Goal: Information Seeking & Learning: Find specific fact

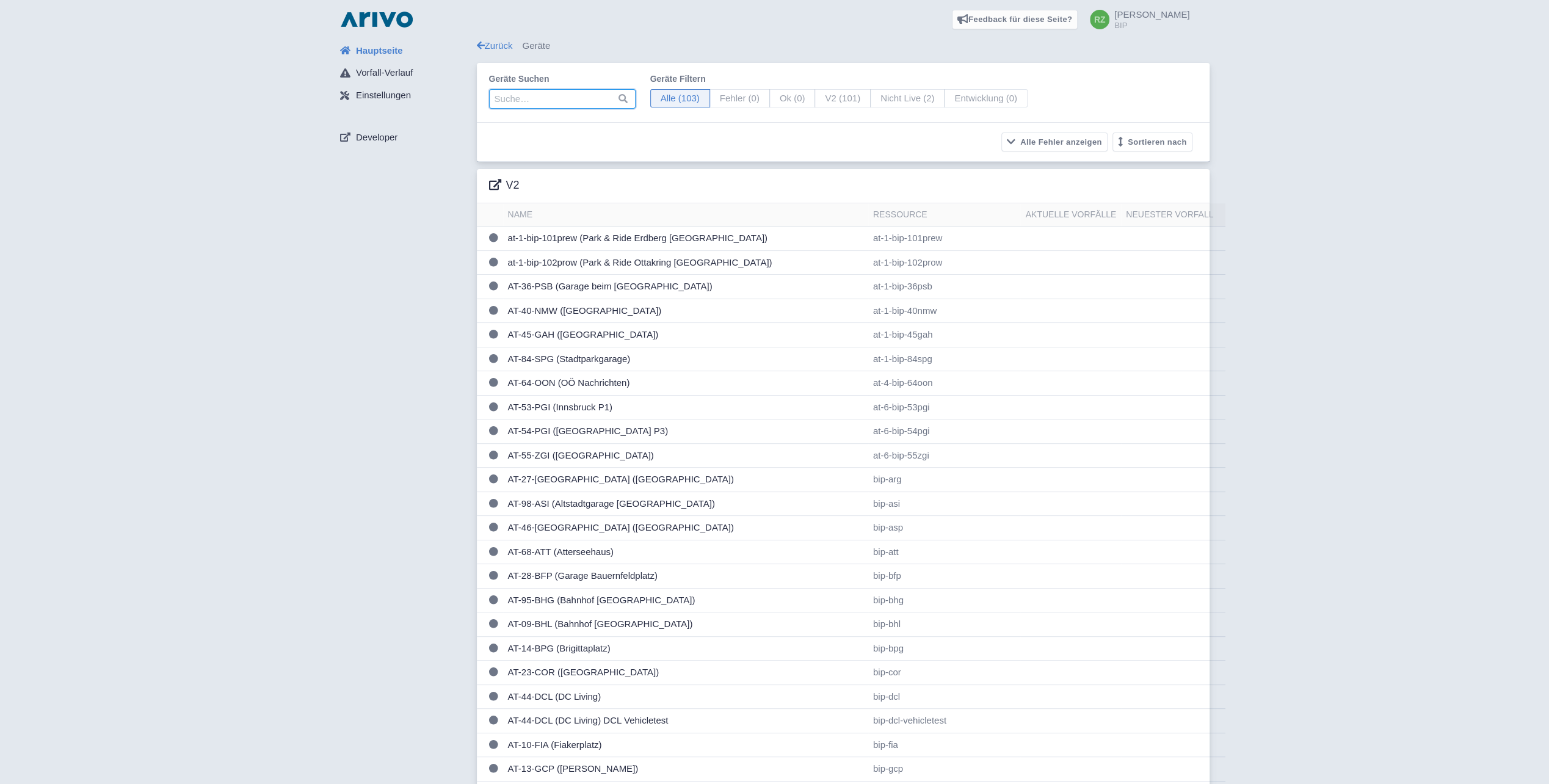
click at [551, 102] on input "search" at bounding box center [562, 99] width 146 height 20
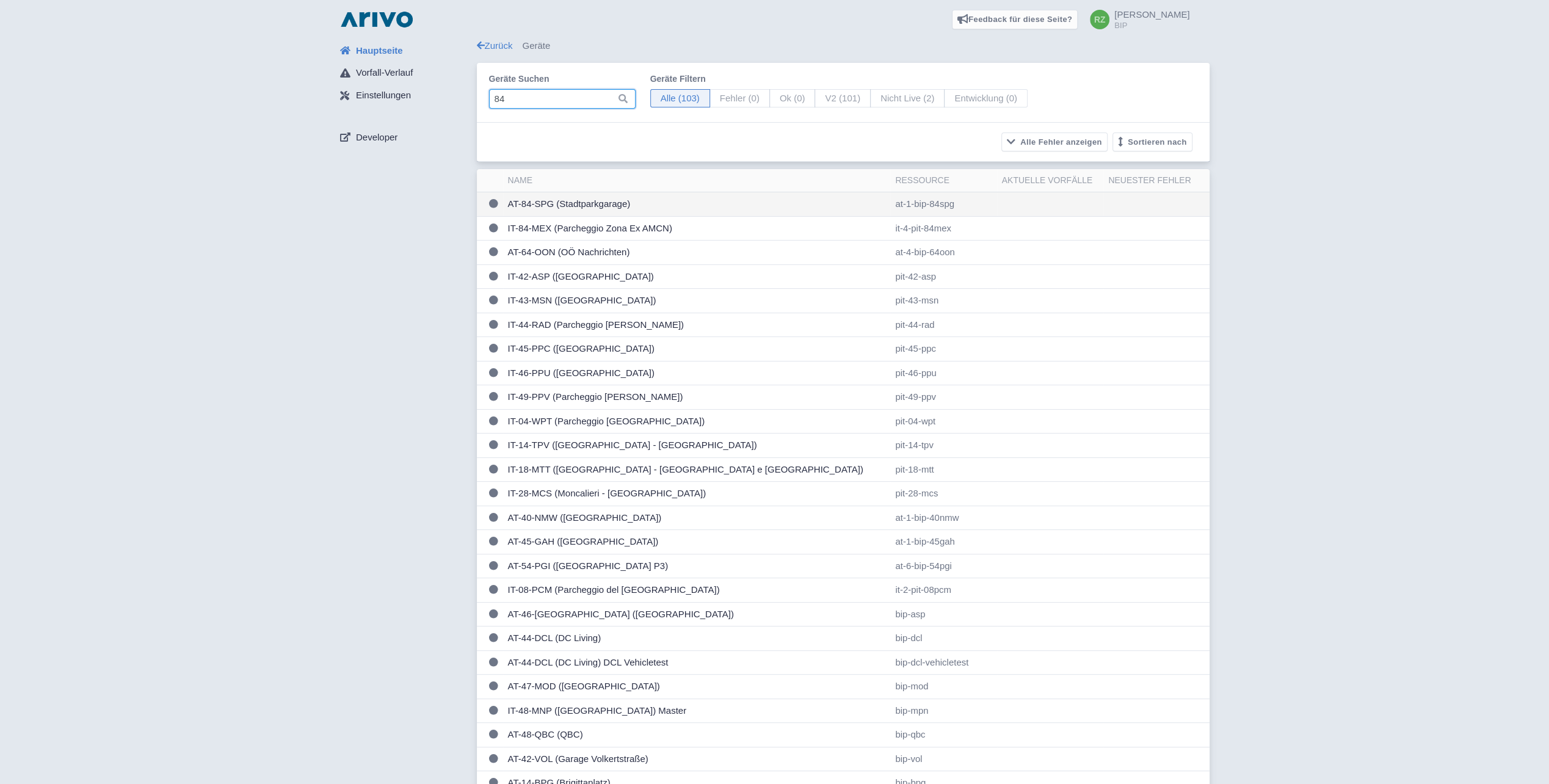
type input "84"
click at [628, 203] on td "AT-84-SPG (Stadtparkgarage)" at bounding box center [697, 204] width 388 height 25
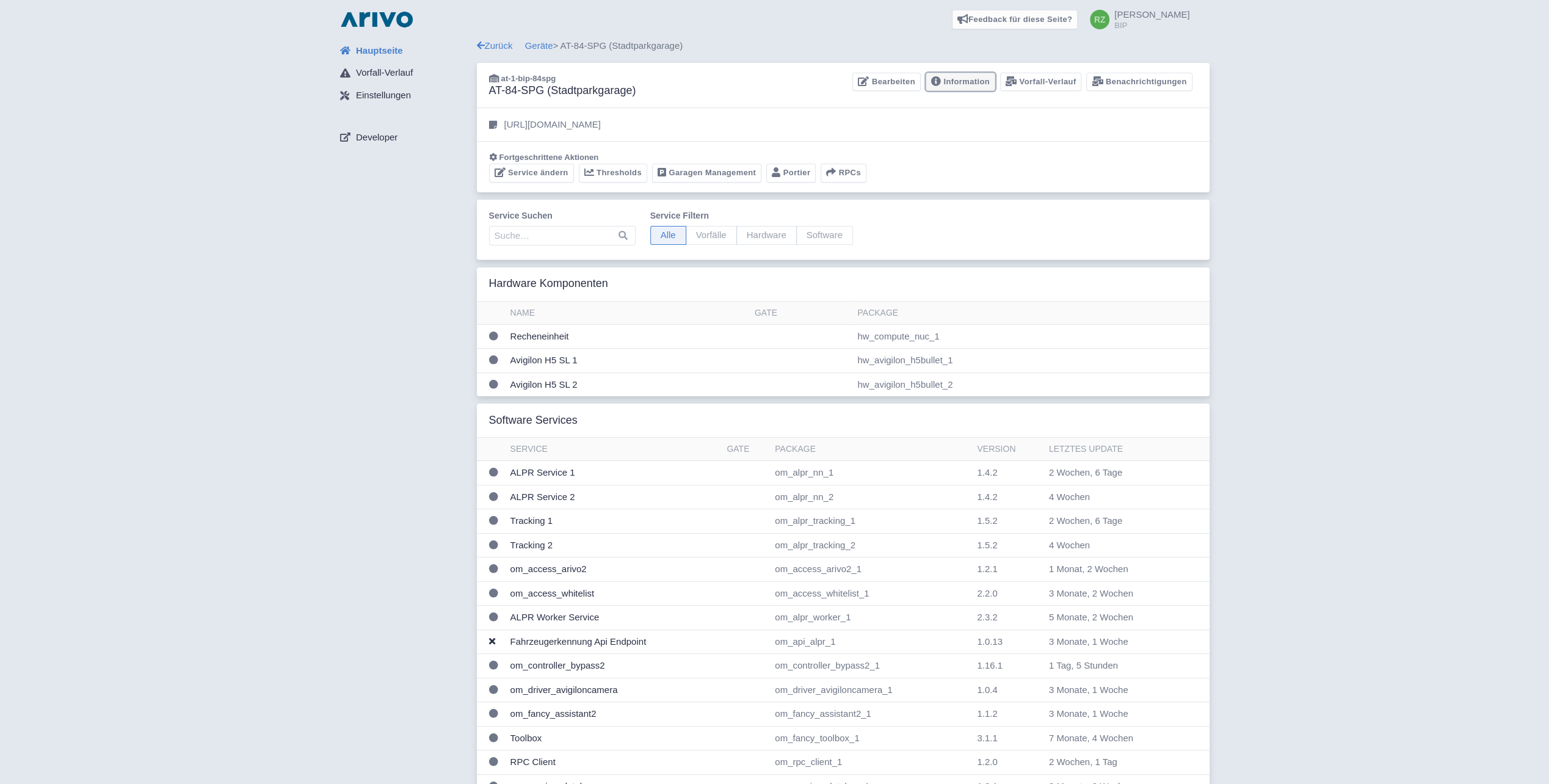
click at [980, 76] on link "Information" at bounding box center [961, 82] width 70 height 19
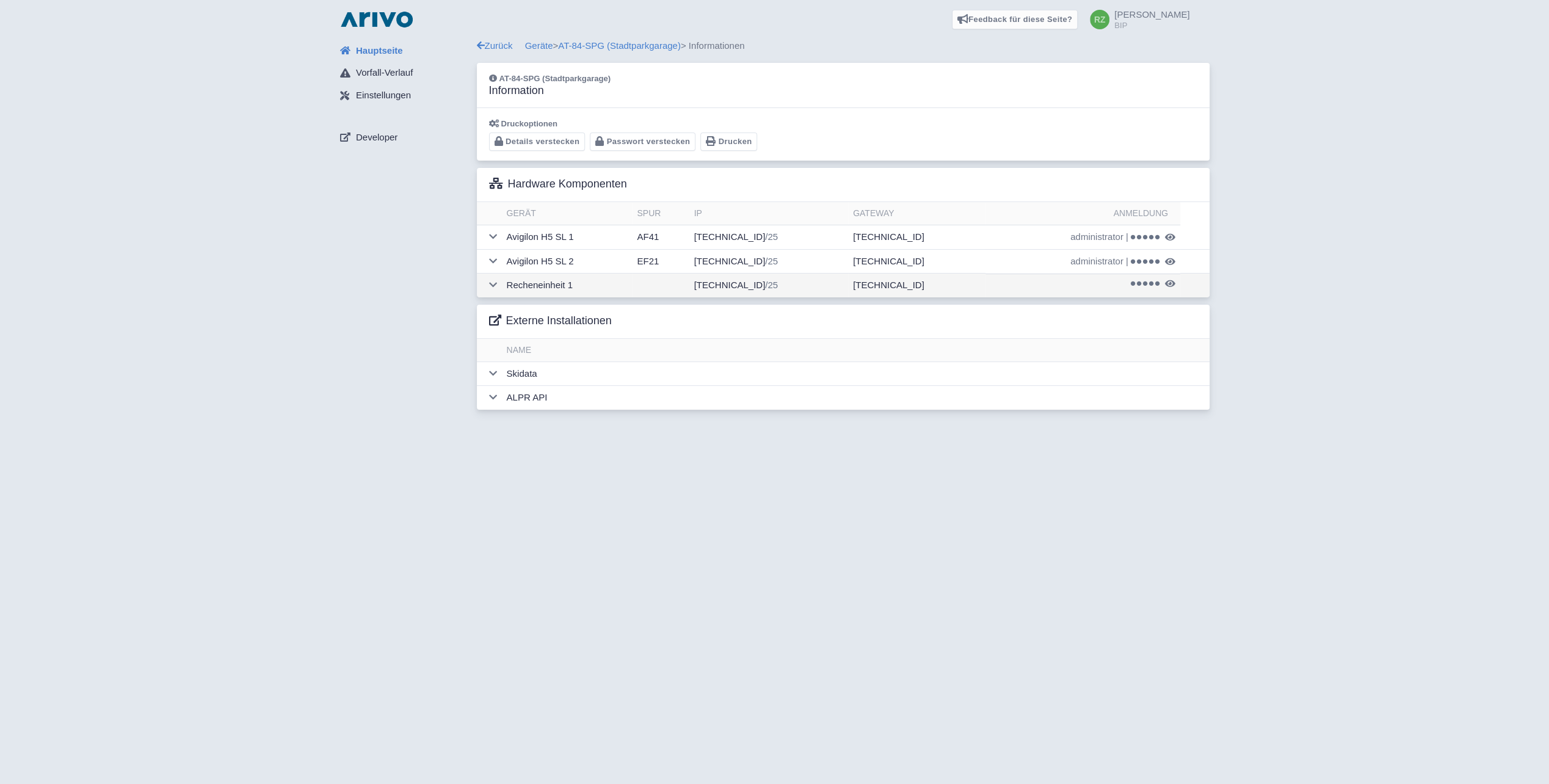
click at [488, 287] on td at bounding box center [489, 285] width 25 height 24
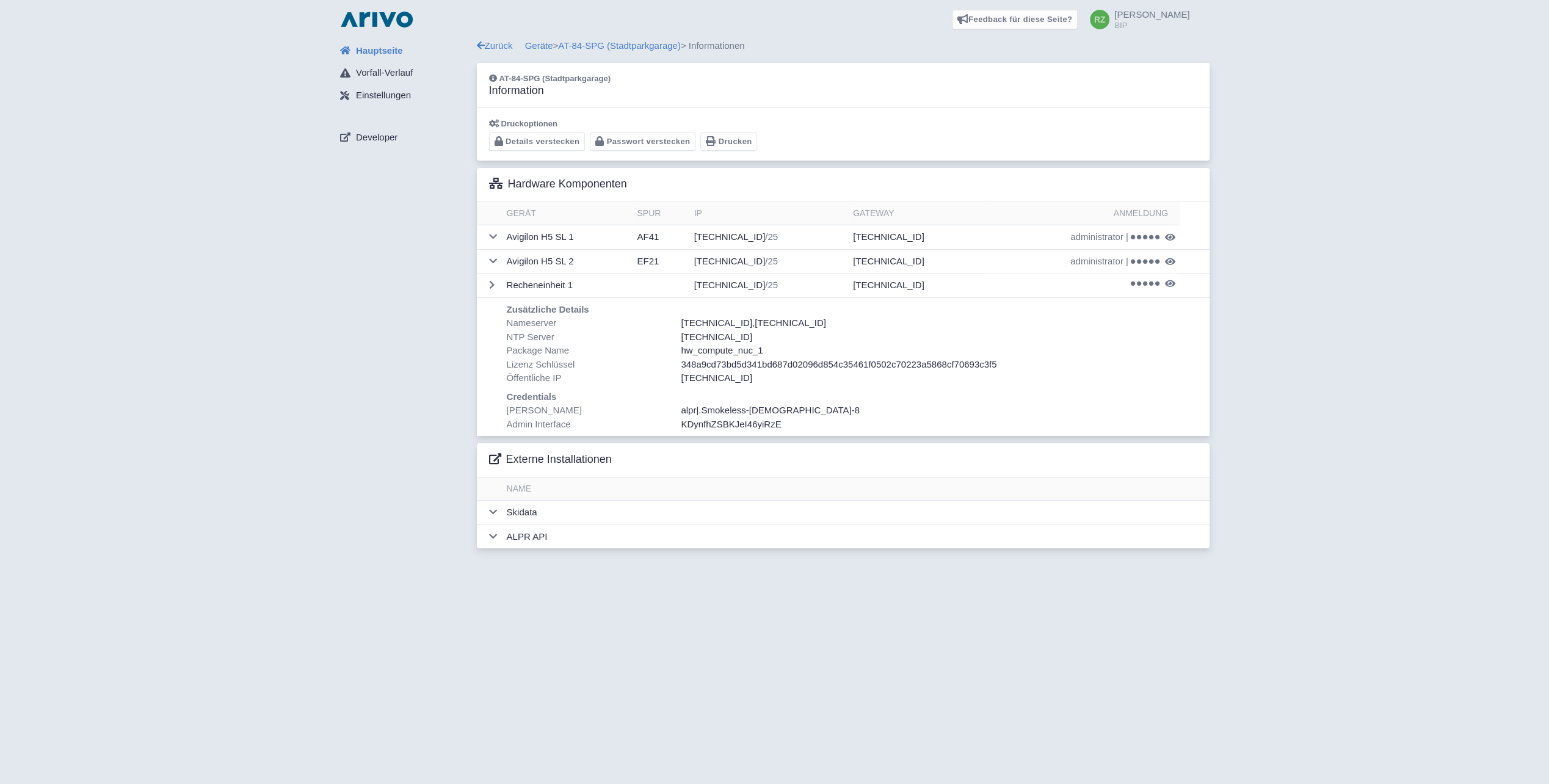
click at [765, 409] on span ".Smokeless-[DEMOGRAPHIC_DATA]-8" at bounding box center [779, 409] width 161 height 11
click at [397, 17] on img at bounding box center [376, 20] width 78 height 20
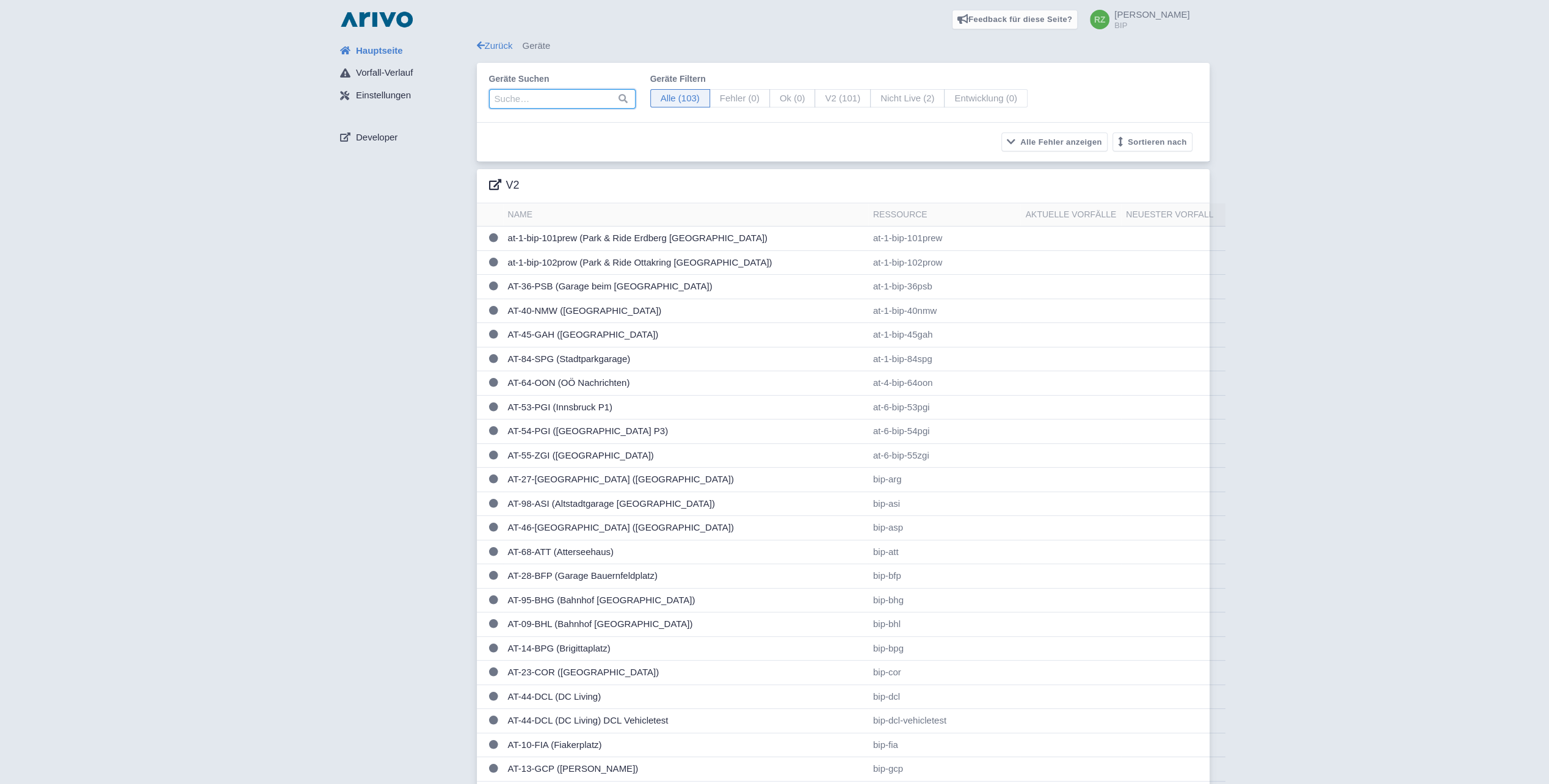
click at [538, 97] on input "search" at bounding box center [562, 99] width 146 height 20
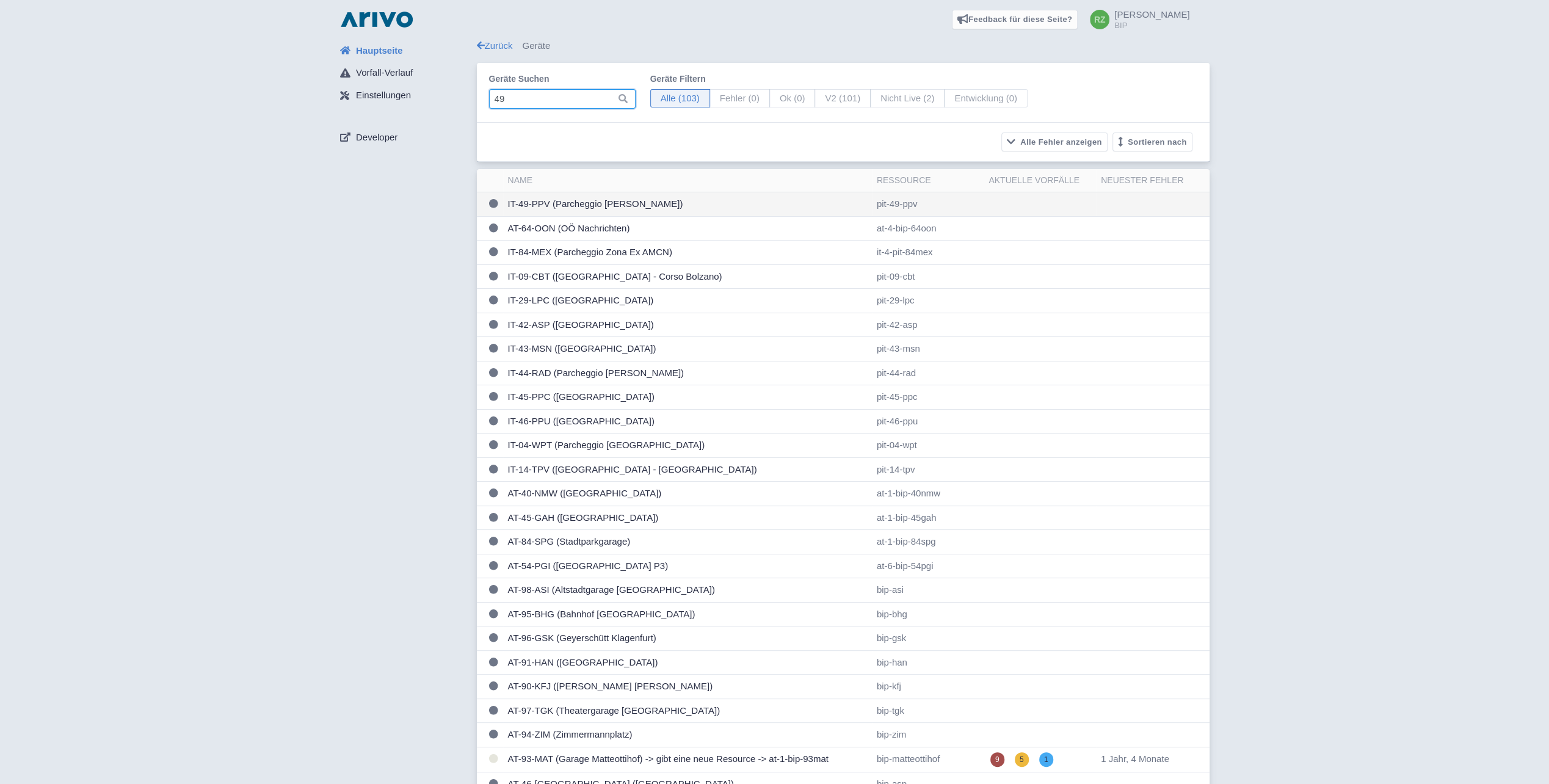
type input "49"
click at [606, 206] on td "IT-49-PPV (Parcheggio Piazza Rabin)" at bounding box center [688, 204] width 369 height 25
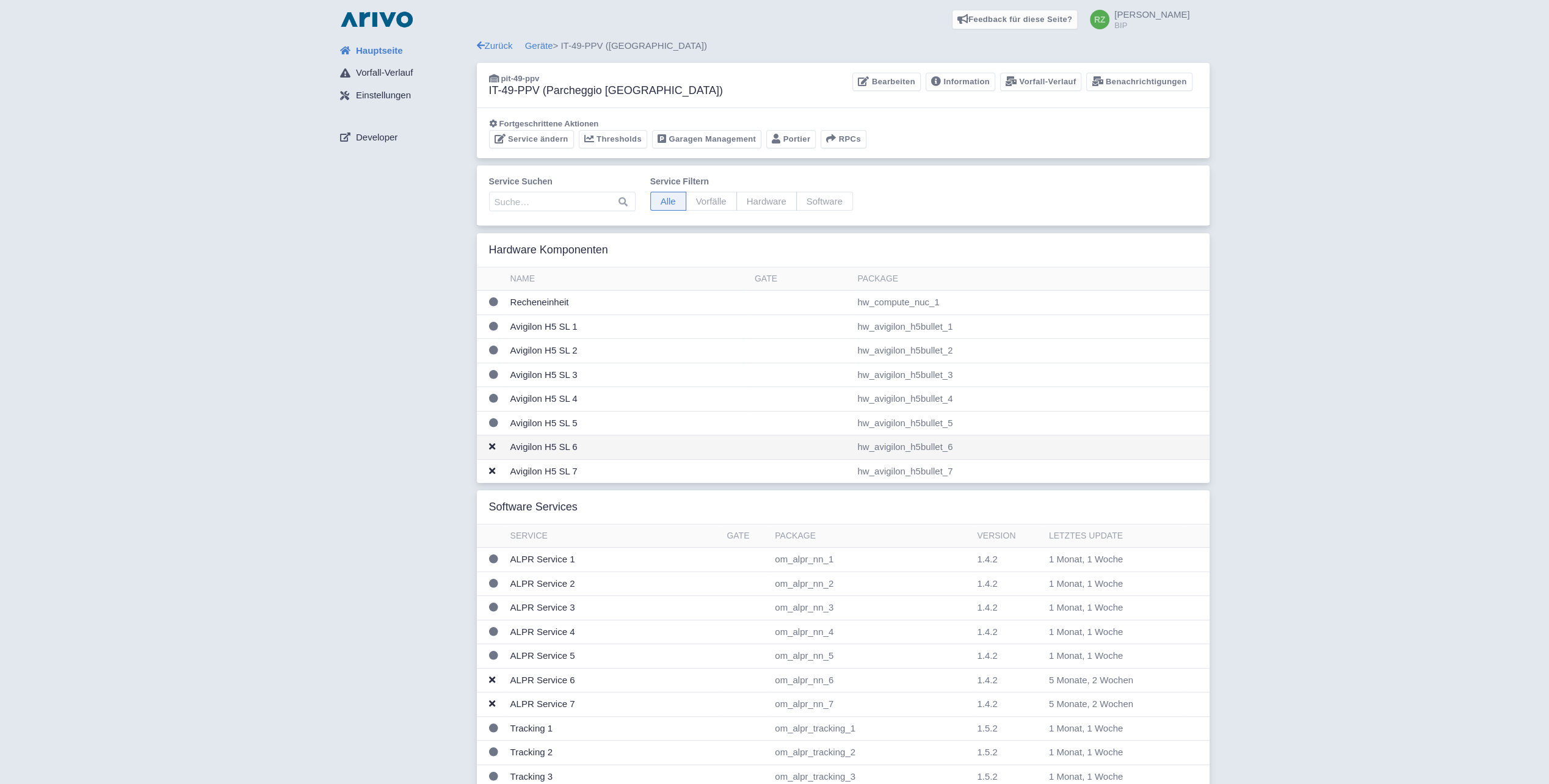
click at [514, 448] on td "Avigilon H5 SL 6" at bounding box center [627, 447] width 244 height 25
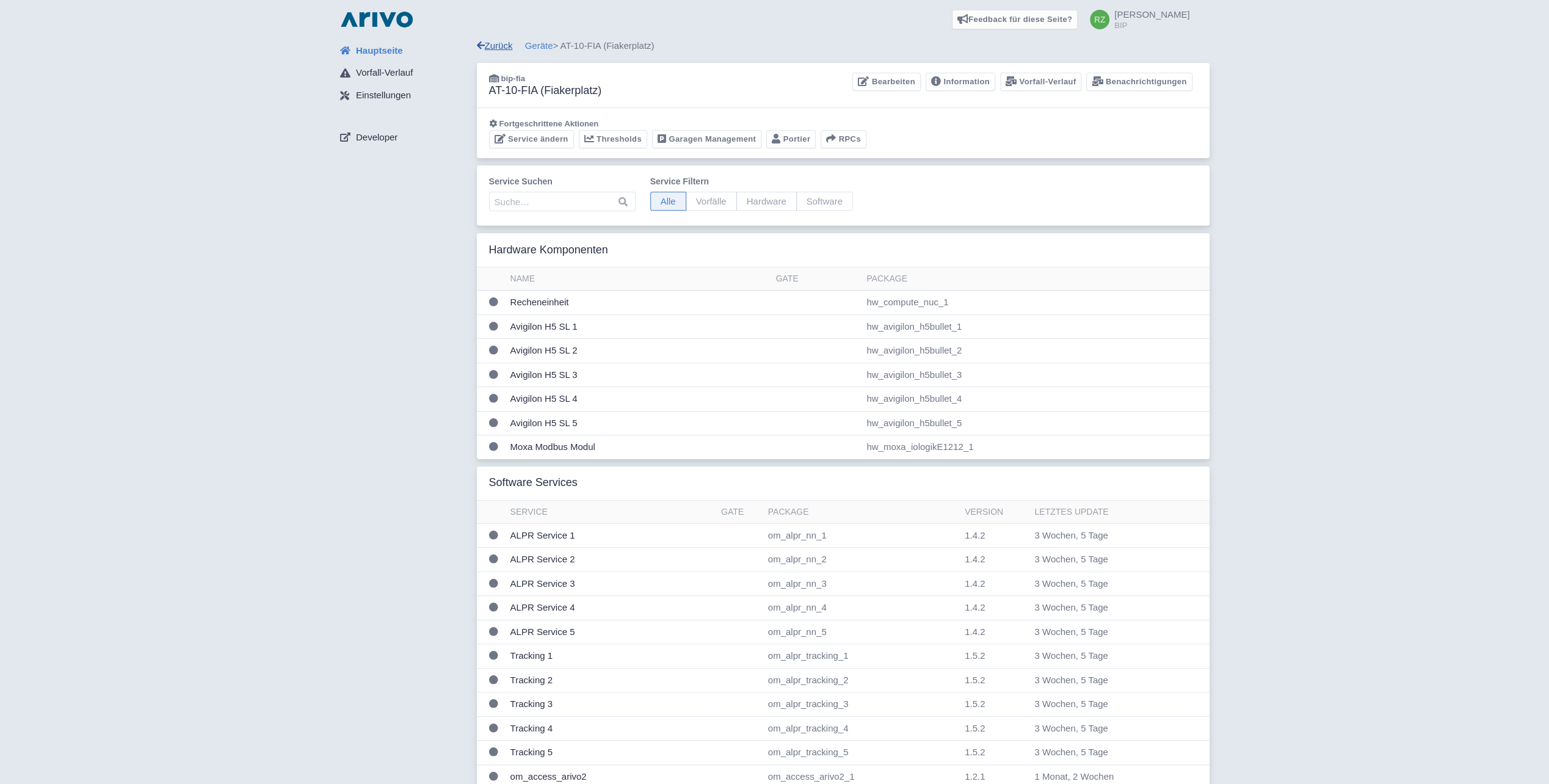
click at [500, 41] on link "Zurück" at bounding box center [495, 45] width 36 height 11
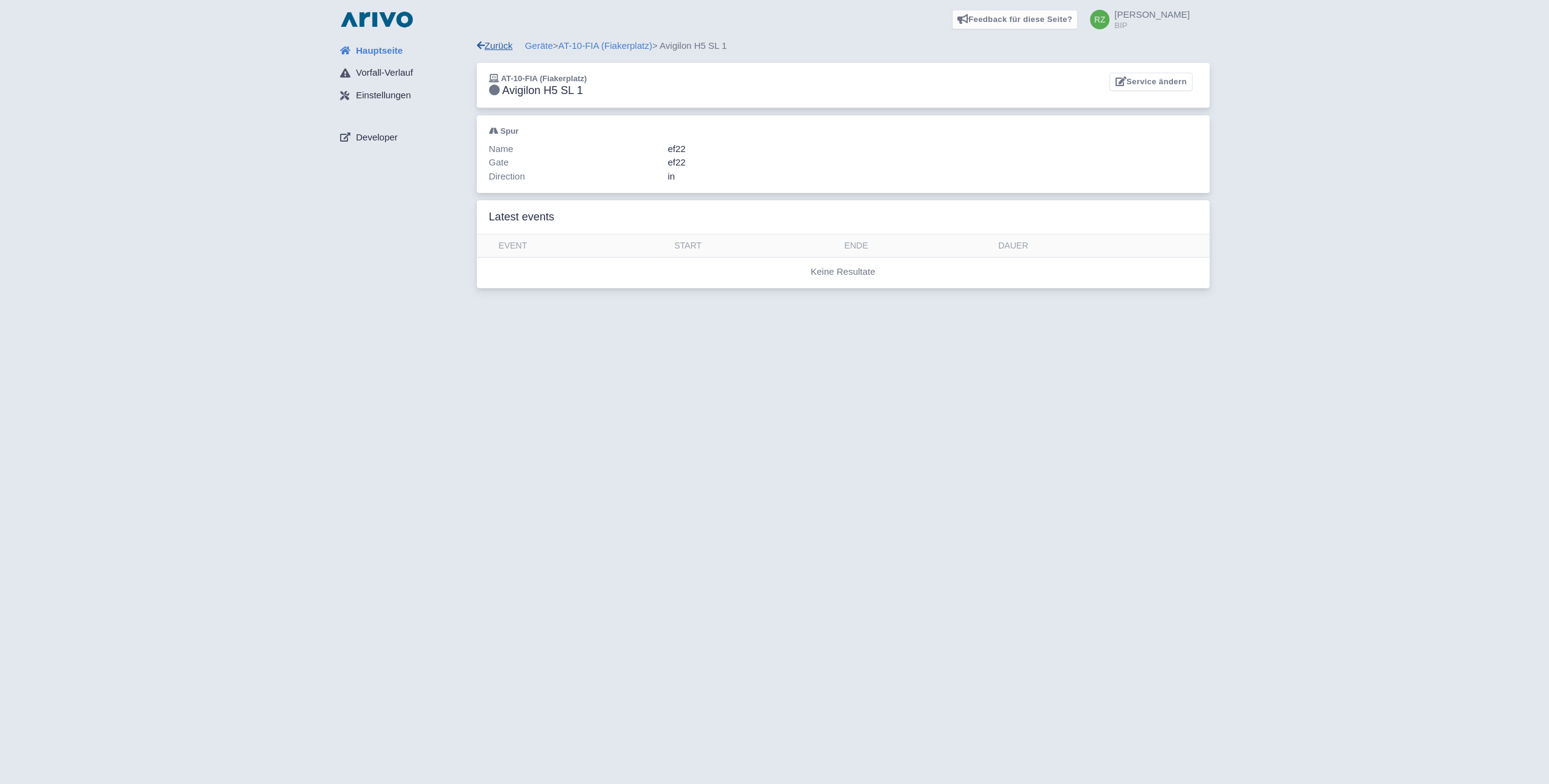
click at [497, 50] on link "Zurück" at bounding box center [495, 45] width 36 height 11
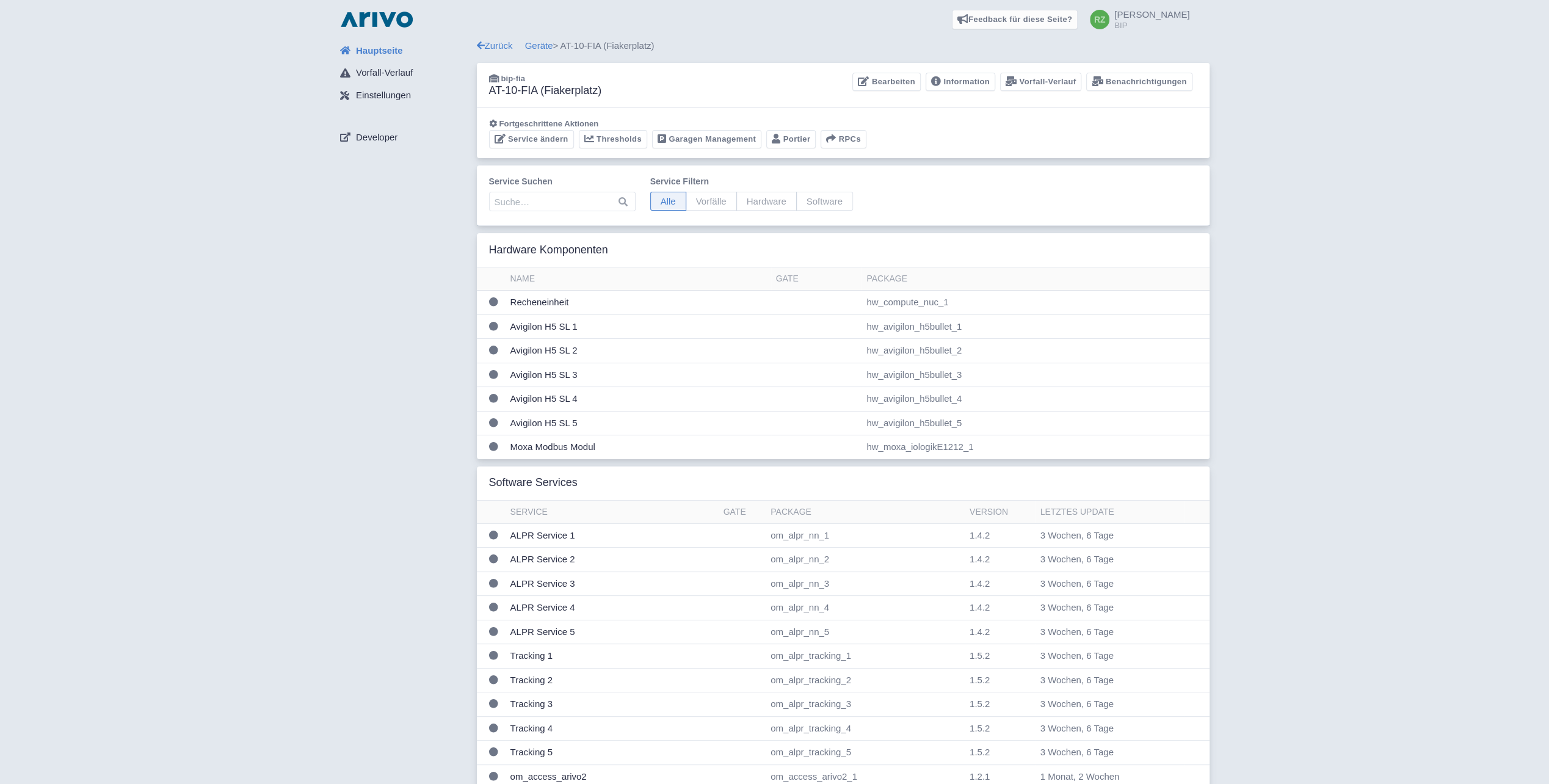
click at [537, 43] on link "Geräte" at bounding box center [540, 45] width 28 height 11
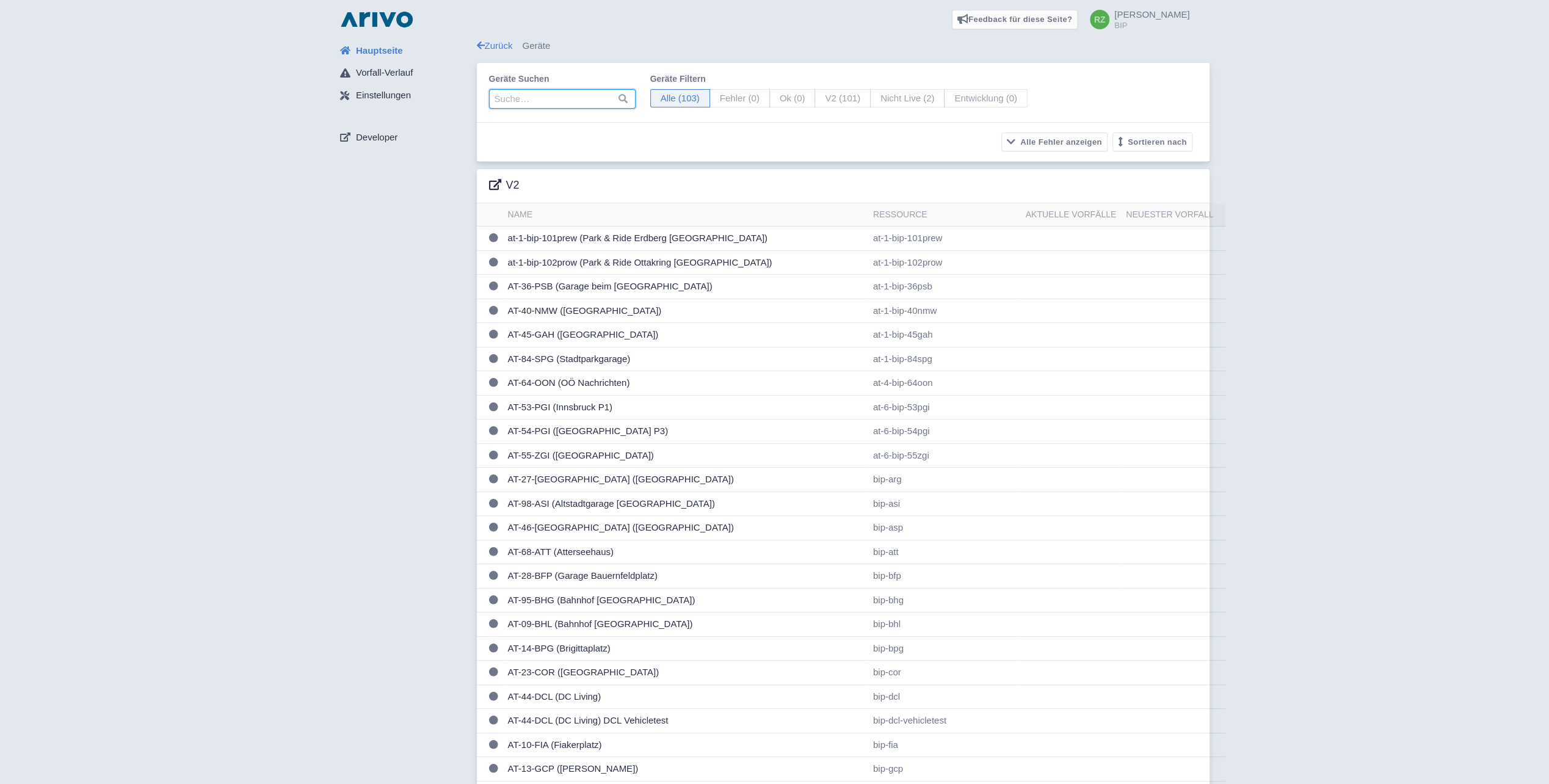
click at [563, 103] on input "search" at bounding box center [562, 99] width 146 height 20
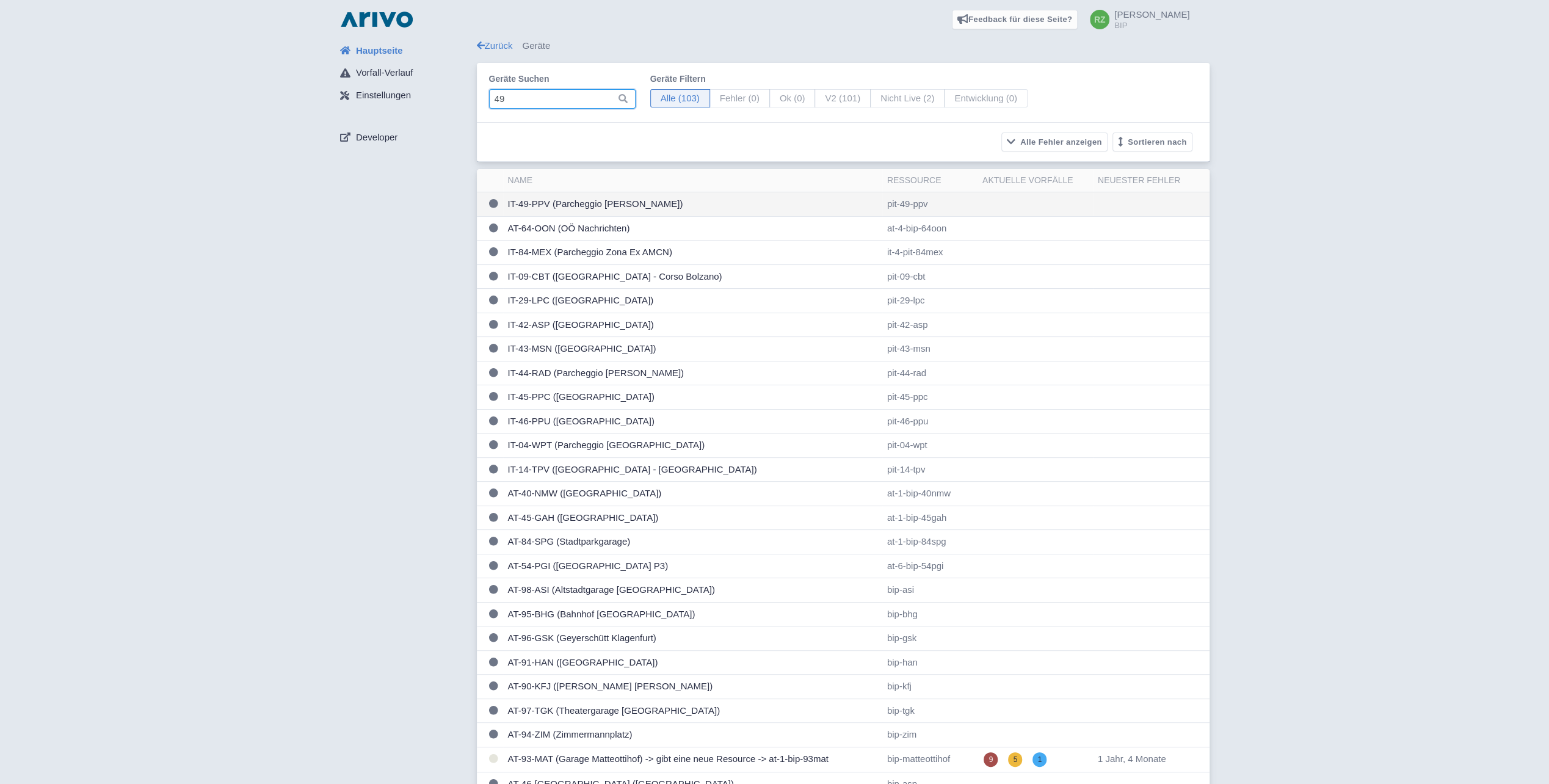
type input "49"
click at [613, 199] on td "IT-49-PPV (Parcheggio [GEOGRAPHIC_DATA])" at bounding box center [693, 204] width 379 height 25
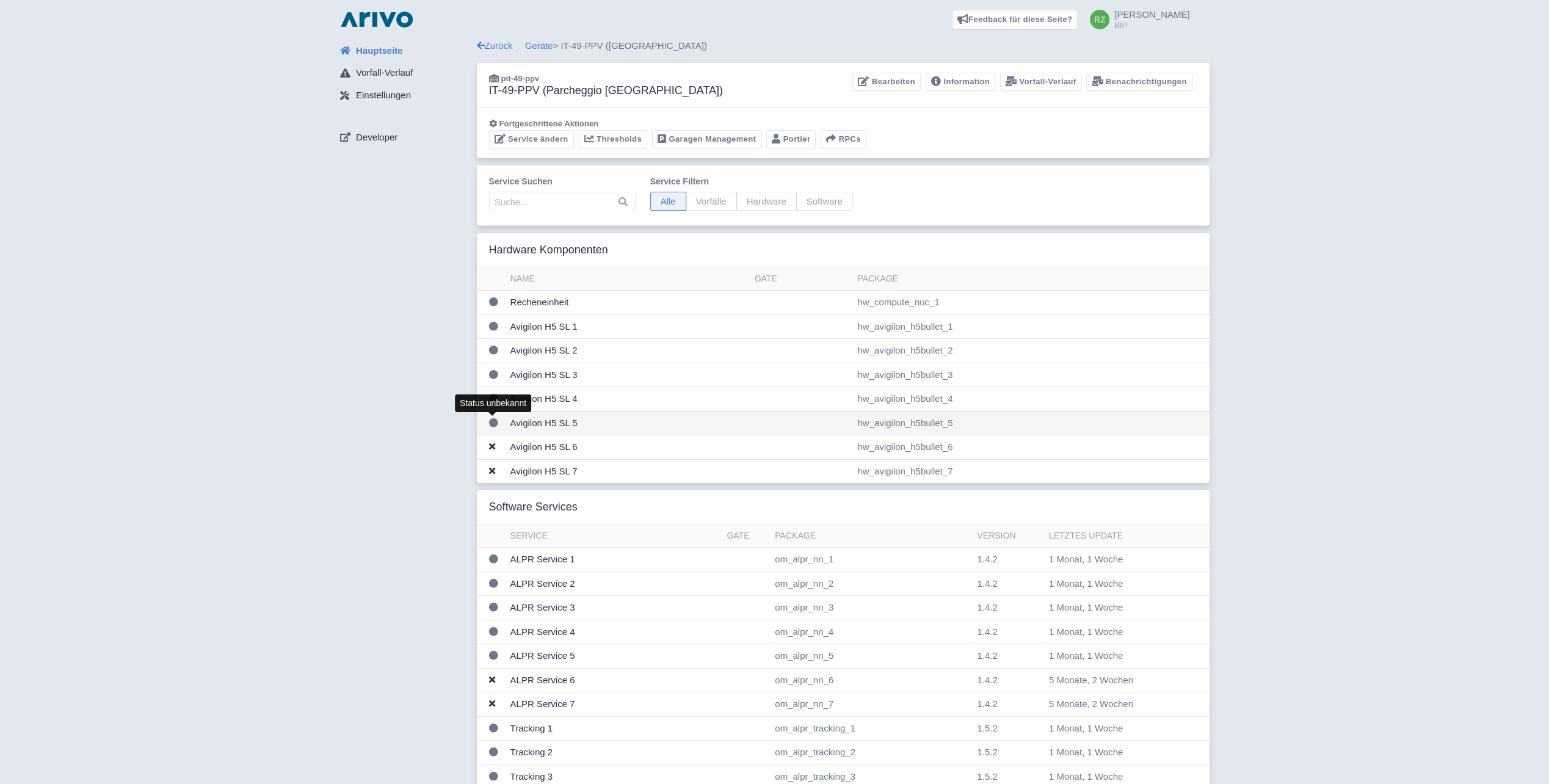
click at [491, 420] on icon at bounding box center [493, 423] width 9 height 9
click at [972, 82] on link "Information" at bounding box center [961, 82] width 70 height 19
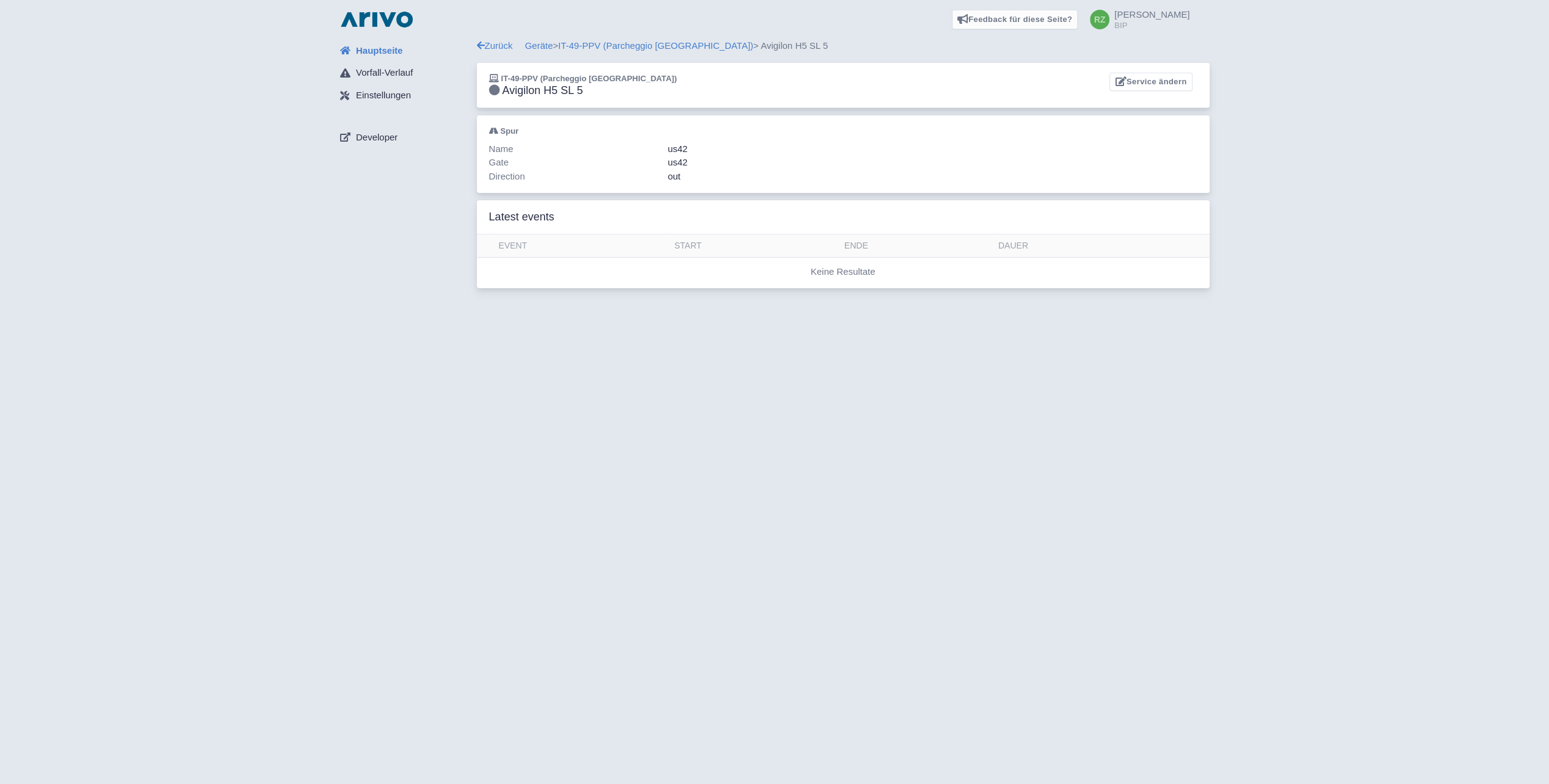
drag, startPoint x: 808, startPoint y: 379, endPoint x: 787, endPoint y: 362, distance: 27.0
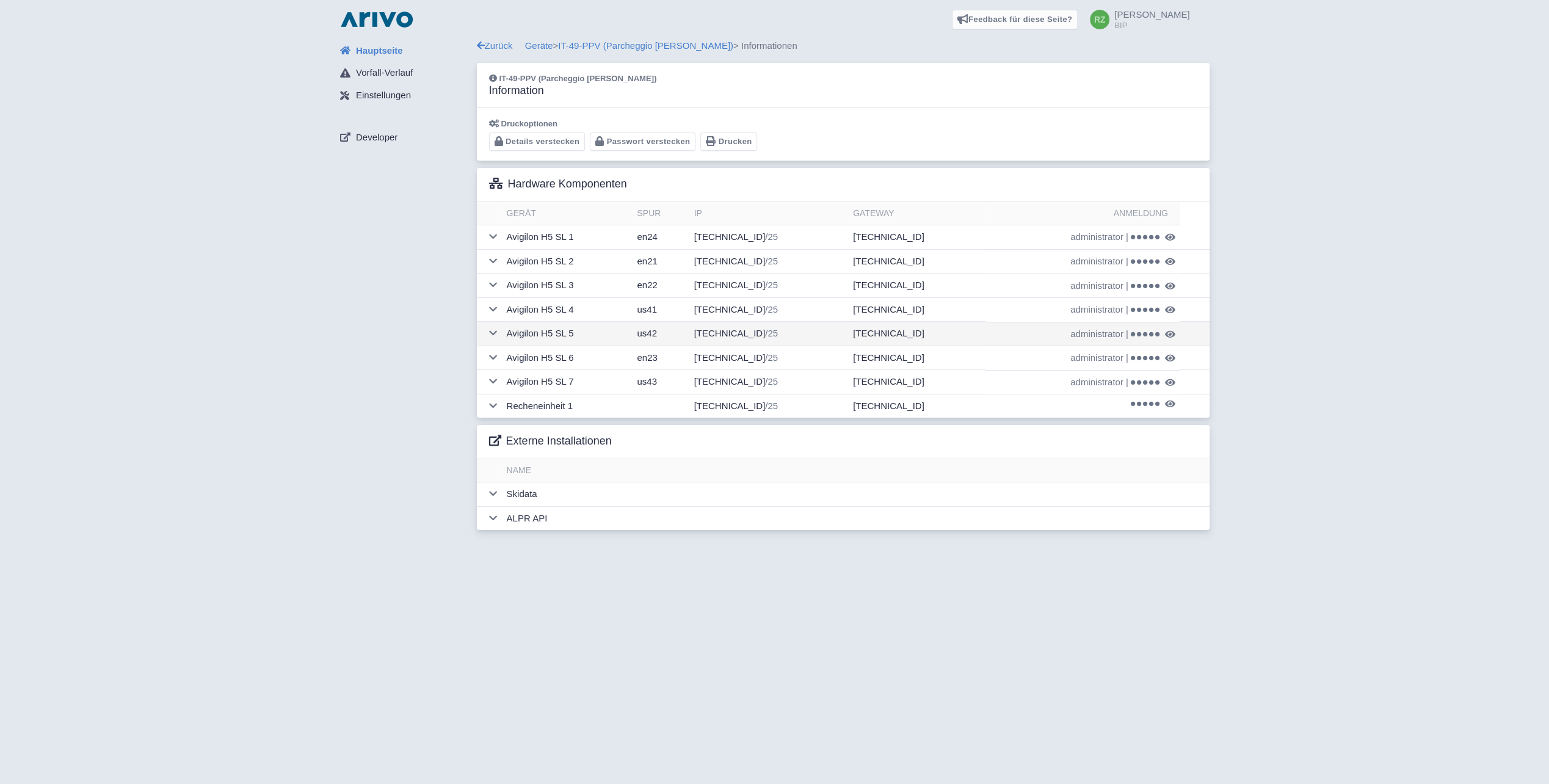
click at [733, 334] on td "[TECHNICAL_ID] /25" at bounding box center [768, 334] width 159 height 25
click at [1098, 332] on span "administrator" at bounding box center [1097, 334] width 53 height 14
click at [1149, 333] on icon at bounding box center [1152, 334] width 5 height 5
click at [744, 305] on td "[TECHNICAL_ID] /25" at bounding box center [768, 309] width 159 height 25
click at [1095, 305] on span "administrator" at bounding box center [1097, 309] width 53 height 14
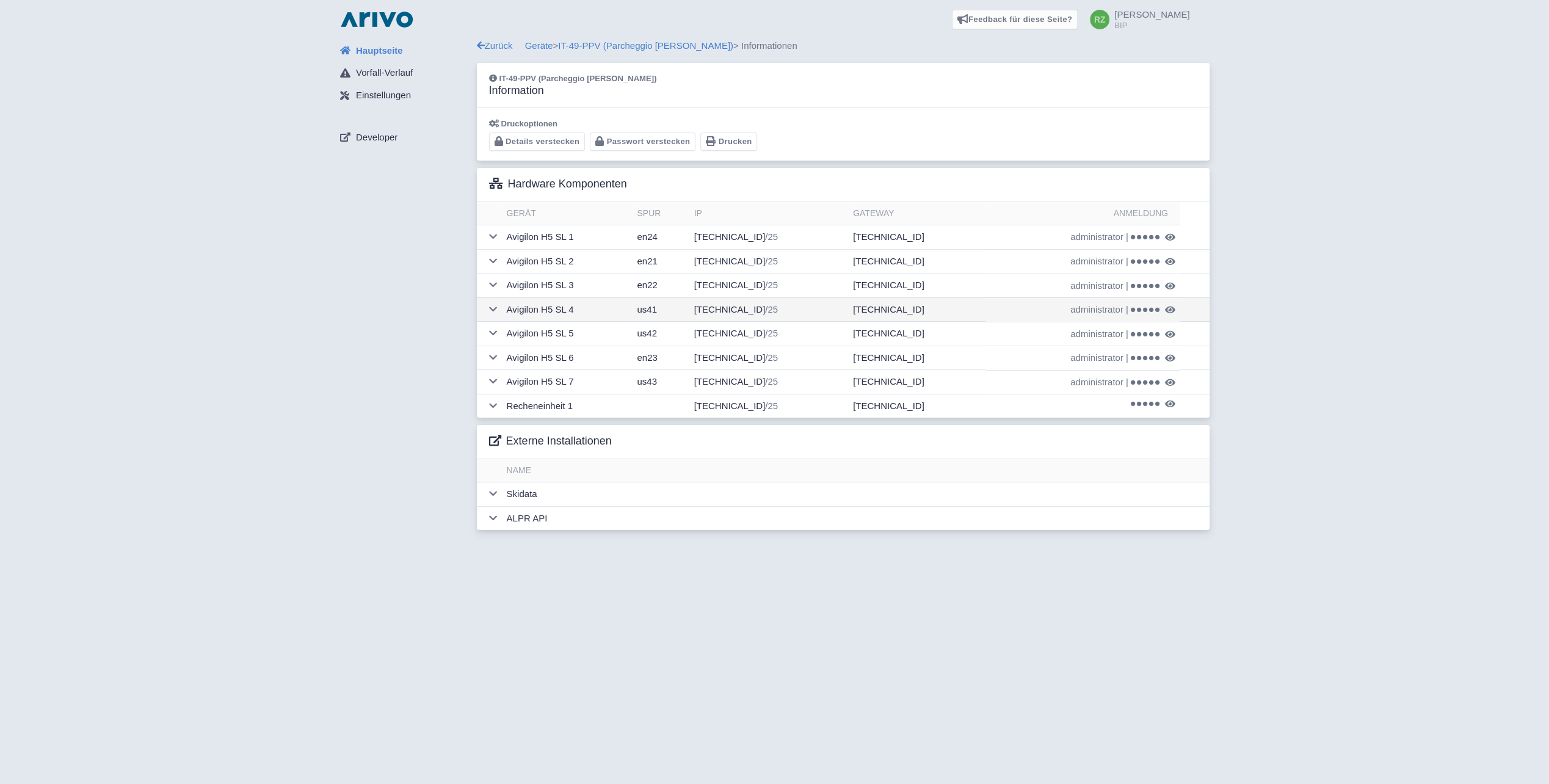
click at [1139, 304] on td "administrator | flipped-Vegan-_ftp-2" at bounding box center [1082, 309] width 194 height 25
click at [1144, 310] on icon at bounding box center [1146, 310] width 5 height 5
click at [750, 237] on td "[TECHNICAL_ID] /25" at bounding box center [768, 237] width 159 height 25
click at [1110, 238] on span "administrator" at bounding box center [1097, 237] width 53 height 14
click at [1144, 237] on icon at bounding box center [1146, 237] width 5 height 5
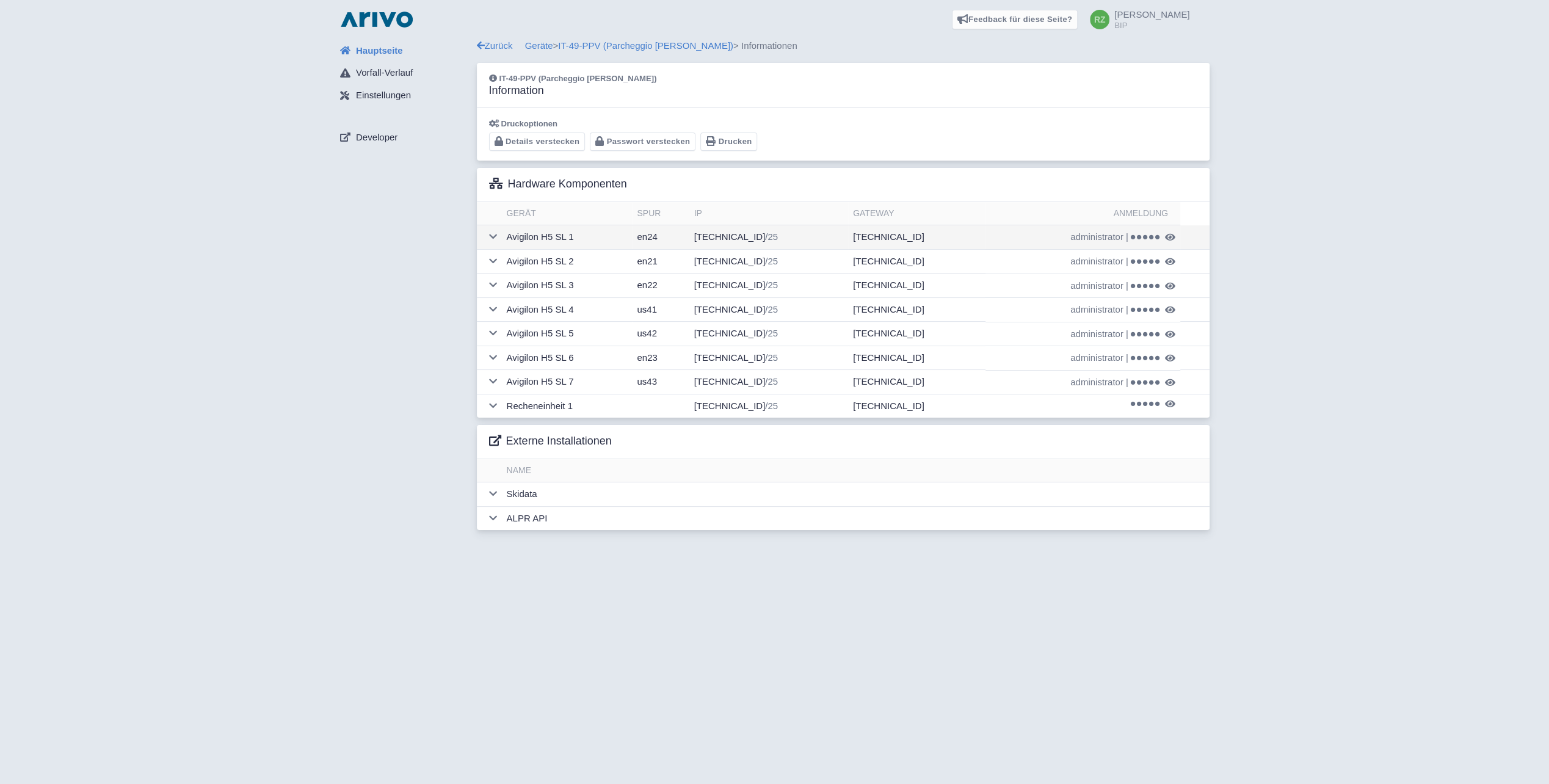
click at [735, 230] on td "[TECHNICAL_ID] /25" at bounding box center [768, 237] width 159 height 25
click at [739, 236] on td "[TECHNICAL_ID] /25" at bounding box center [768, 237] width 159 height 25
click at [1110, 230] on span "administrator" at bounding box center [1097, 237] width 53 height 14
click at [496, 402] on icon at bounding box center [493, 405] width 8 height 9
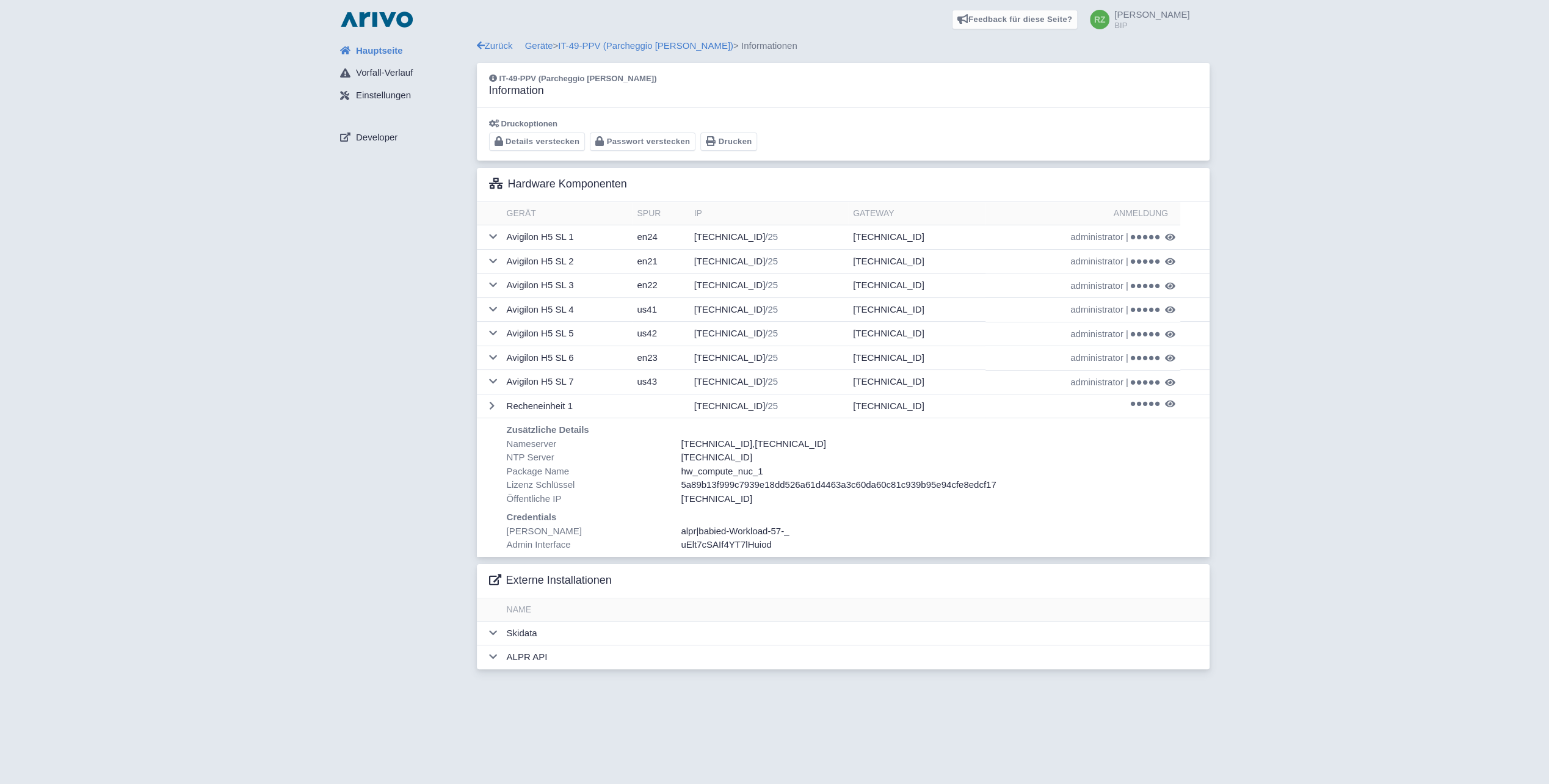
click at [759, 528] on span "babied-Workload-57-_" at bounding box center [743, 530] width 90 height 11
